Goal: Communication & Community: Answer question/provide support

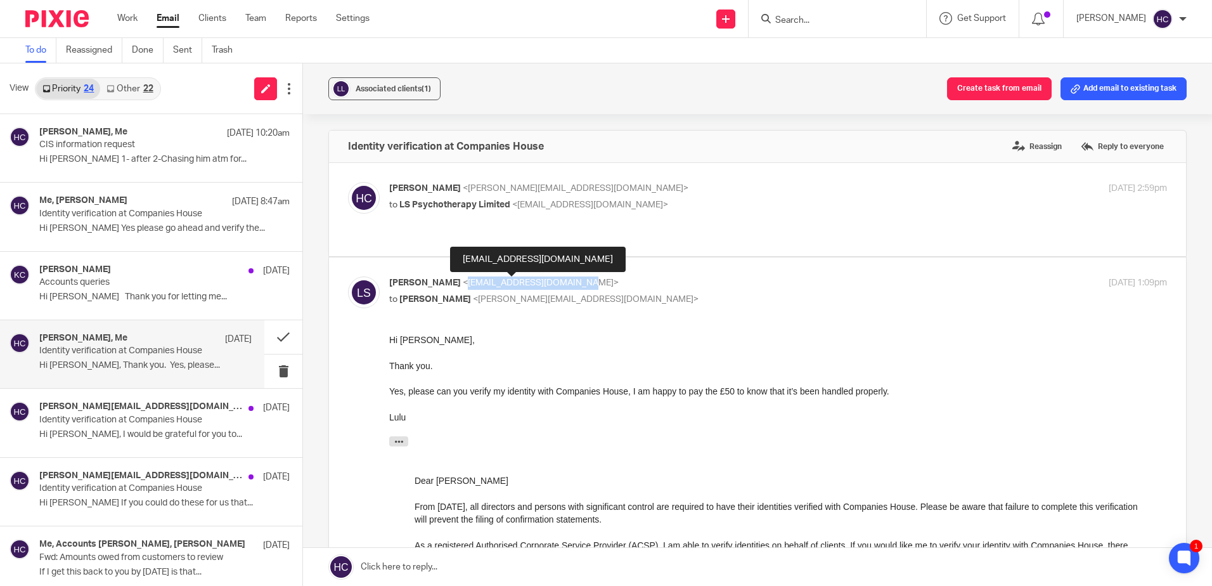
drag, startPoint x: 566, startPoint y: 280, endPoint x: 454, endPoint y: 280, distance: 112.2
click at [463, 280] on span "<[EMAIL_ADDRESS][DOMAIN_NAME]>" at bounding box center [541, 282] width 156 height 9
copy span "[EMAIL_ADDRESS][DOMAIN_NAME]"
click at [422, 571] on link at bounding box center [757, 567] width 909 height 38
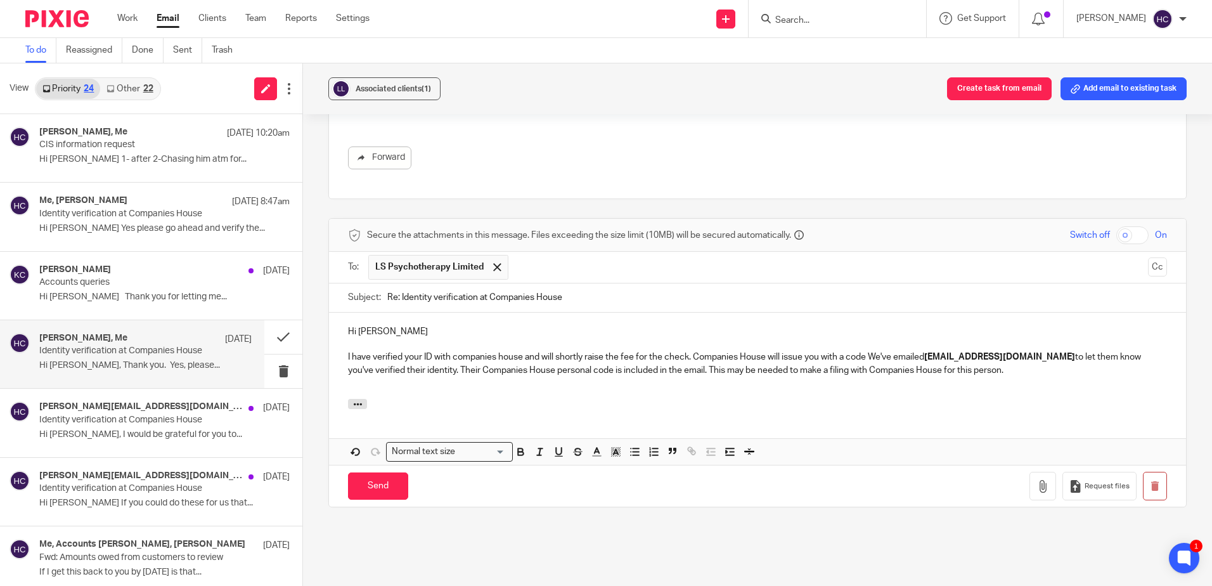
scroll to position [502, 0]
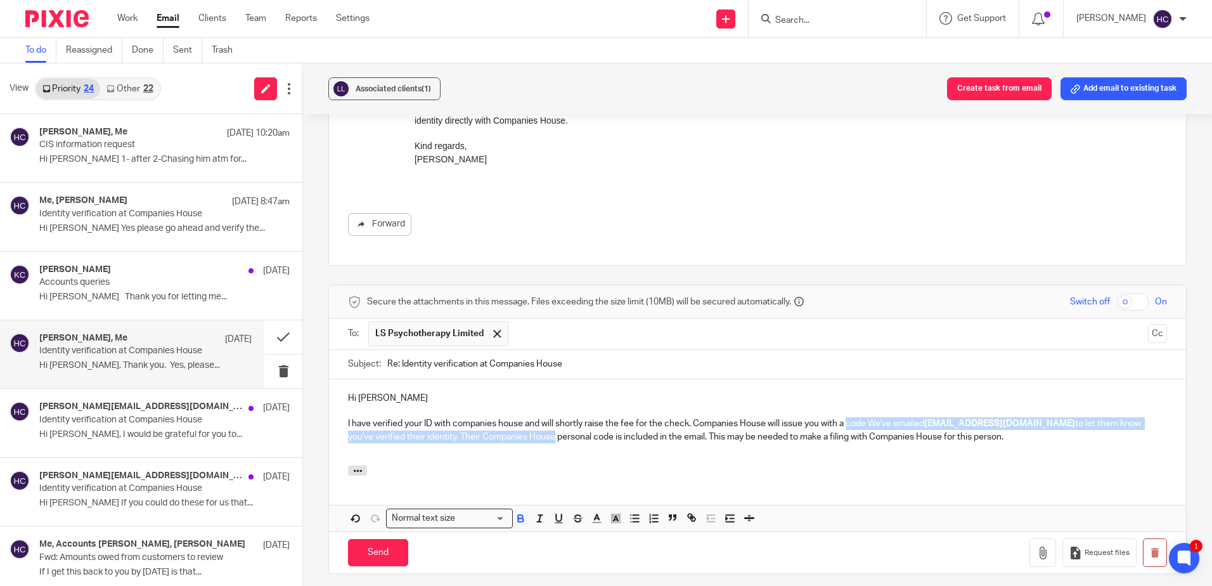
drag, startPoint x: 524, startPoint y: 437, endPoint x: 847, endPoint y: 423, distance: 323.0
click at [847, 423] on p "I have verified your ID with companies house and will shortly raise the fee for…" at bounding box center [757, 430] width 819 height 26
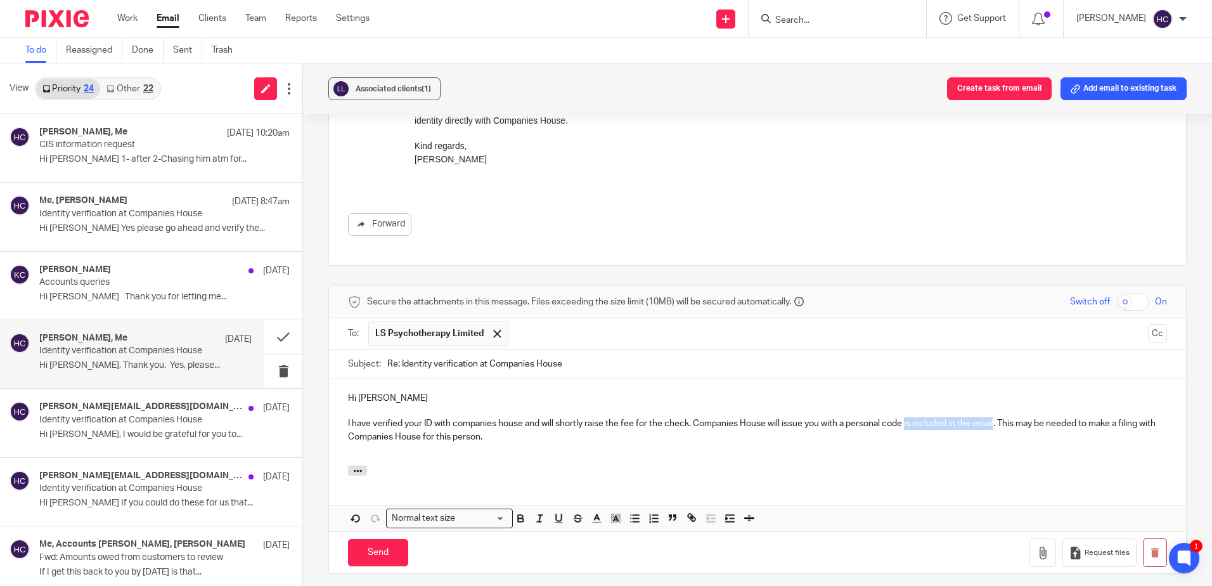
drag, startPoint x: 997, startPoint y: 423, endPoint x: 906, endPoint y: 419, distance: 90.7
click at [906, 419] on p "I have verified your ID with companies house and will shortly raise the fee for…" at bounding box center [757, 430] width 819 height 26
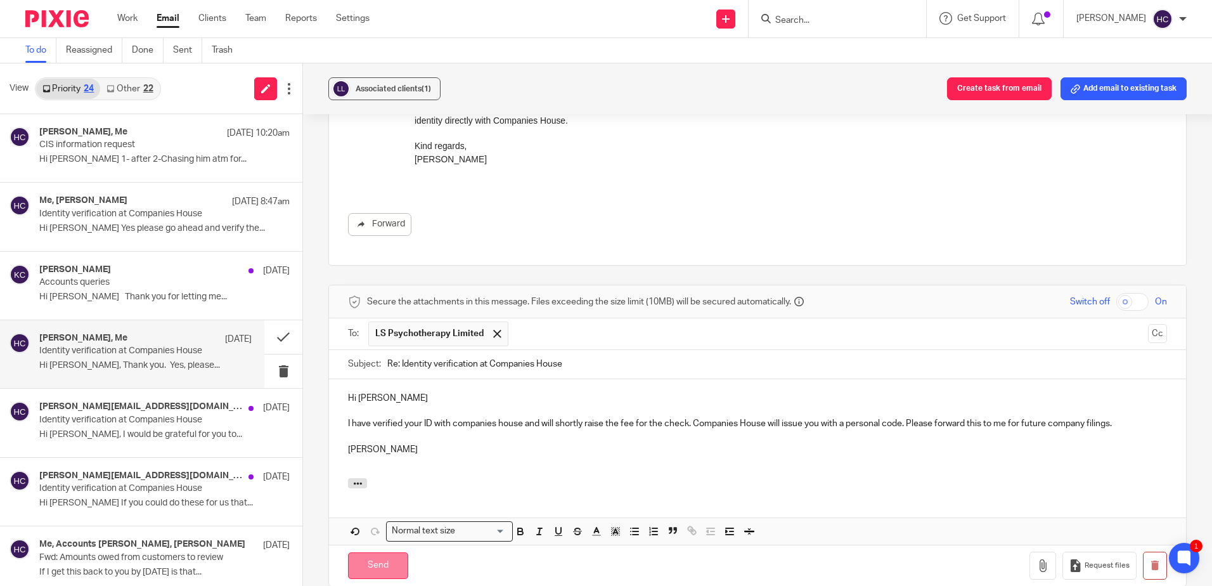
click at [386, 557] on input "Send" at bounding box center [378, 565] width 60 height 27
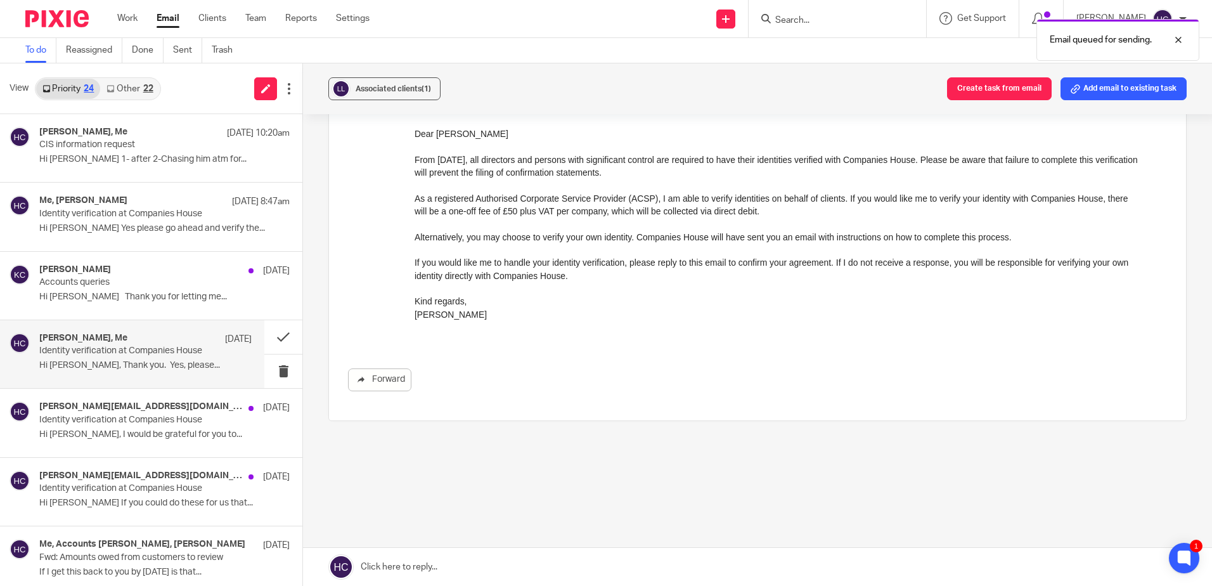
scroll to position [347, 0]
